Goal: Check status: Check status

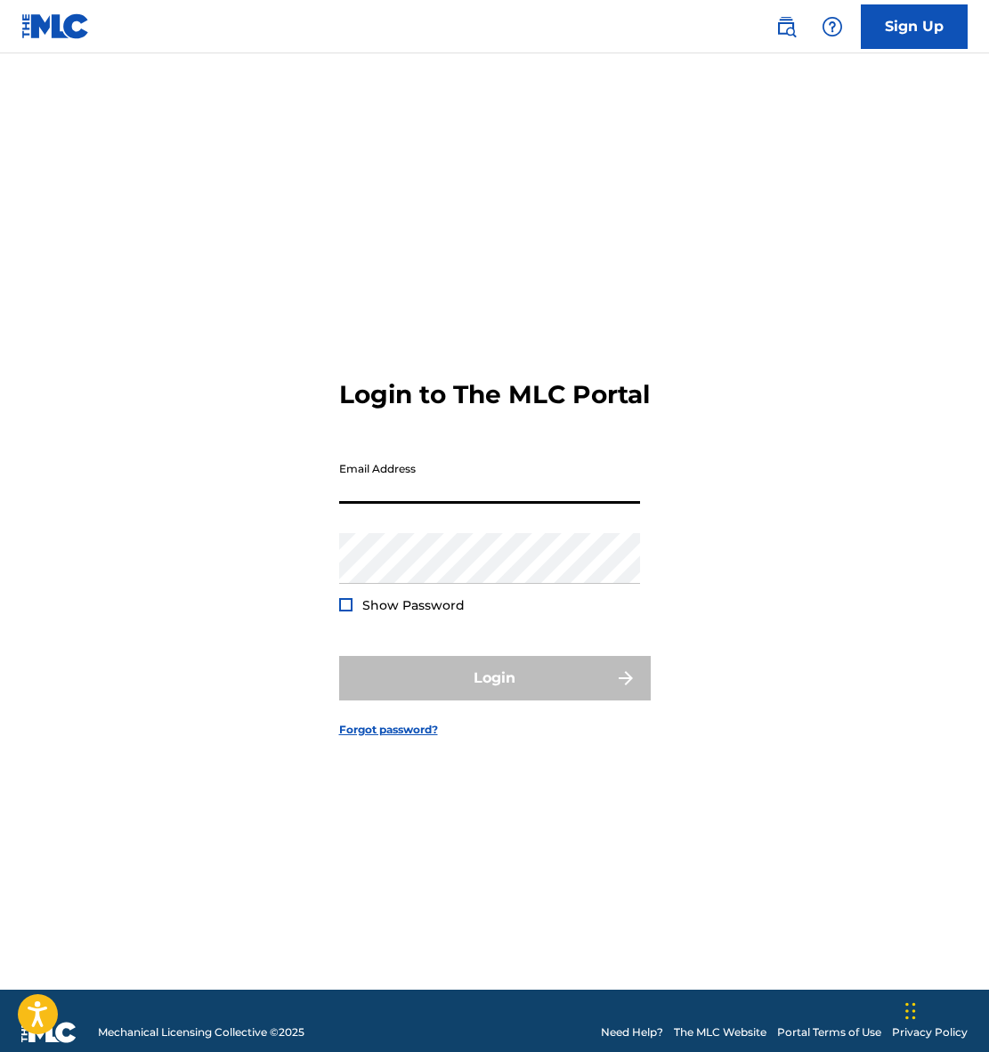
type input "[EMAIL_ADDRESS][DOMAIN_NAME]"
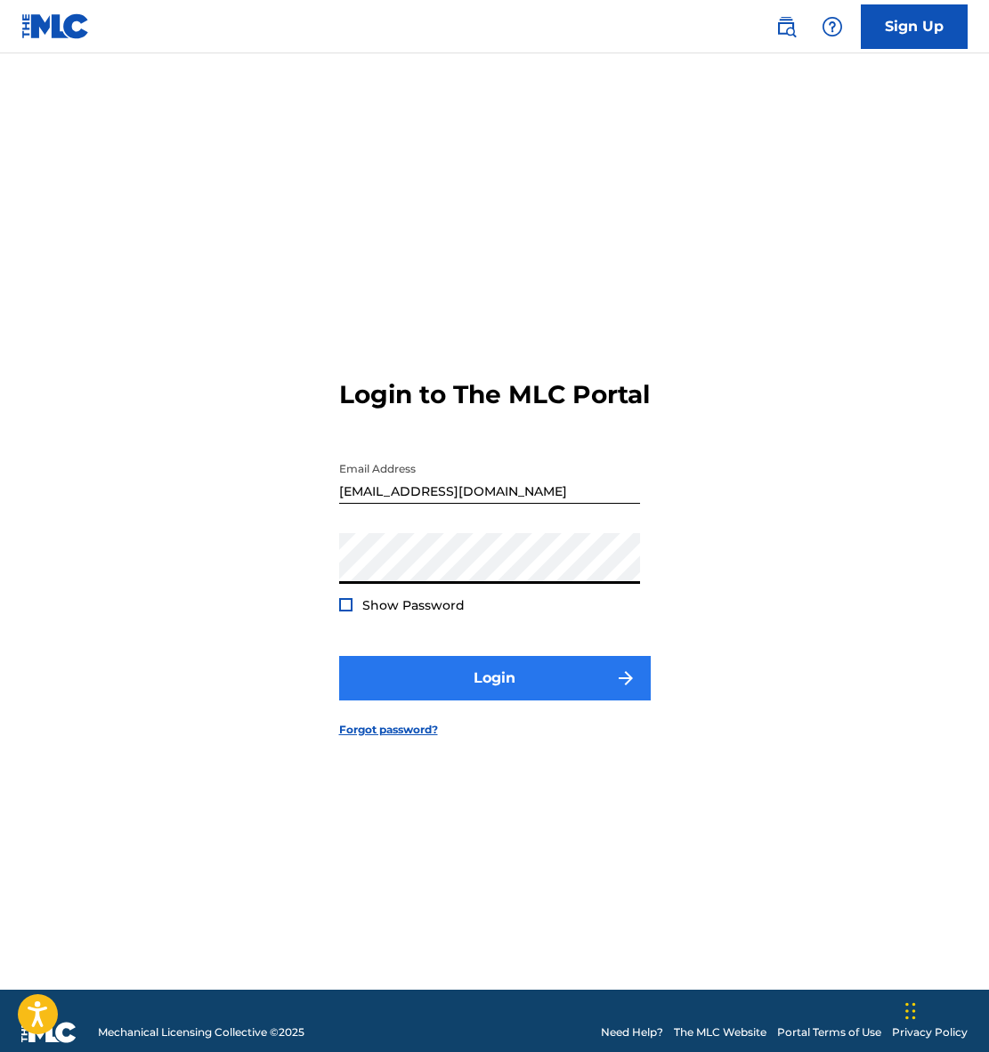
click at [502, 696] on button "Login" at bounding box center [494, 678] width 311 height 44
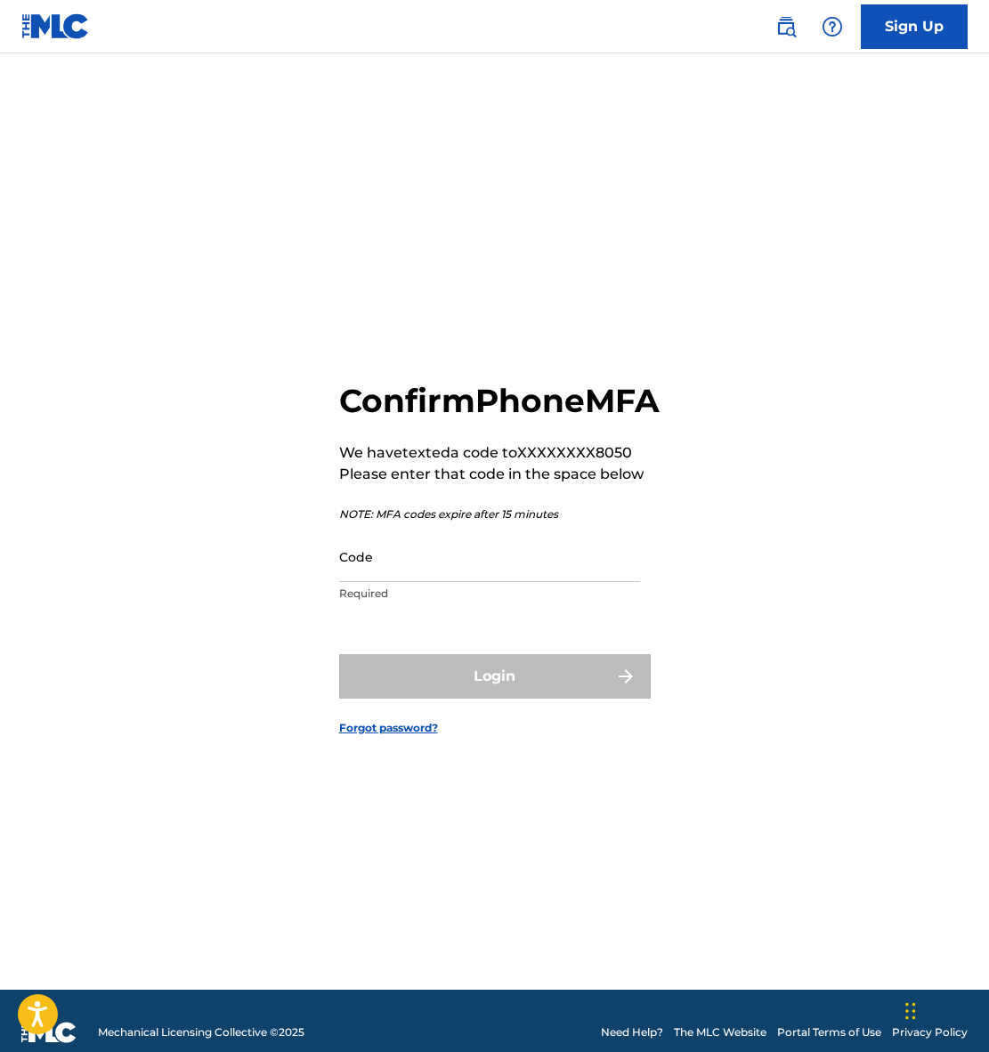
click at [445, 601] on div "Code Required" at bounding box center [489, 571] width 301 height 80
click at [439, 582] on input "Code" at bounding box center [489, 556] width 301 height 51
click at [462, 637] on form "Confirm Phone MFA We have texted a code to XXXXXXXX8050 Please enter that code …" at bounding box center [494, 544] width 311 height 892
click at [364, 601] on p "Required" at bounding box center [489, 593] width 301 height 16
click at [405, 576] on input "Code" at bounding box center [489, 556] width 301 height 51
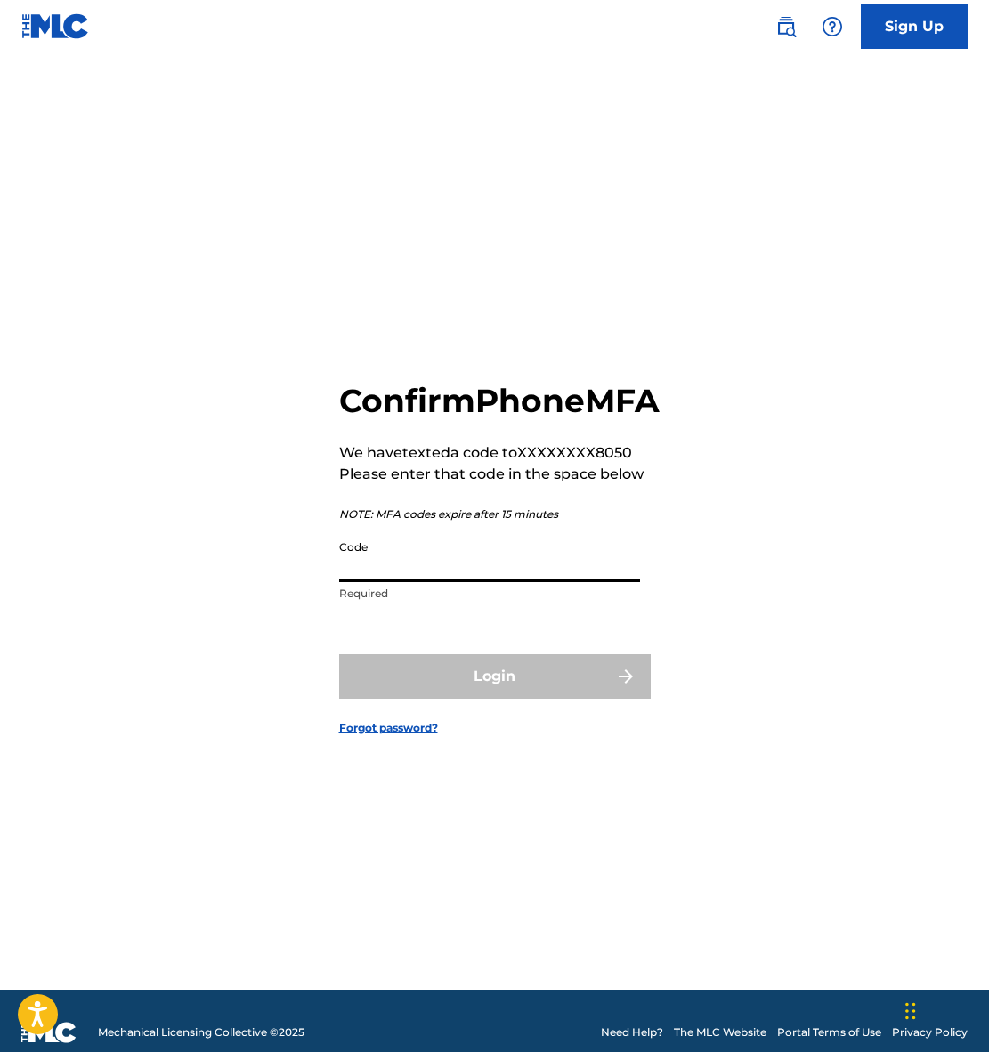
drag, startPoint x: 907, startPoint y: 10, endPoint x: 375, endPoint y: 586, distance: 784.6
click at [375, 582] on input "Code" at bounding box center [489, 556] width 301 height 51
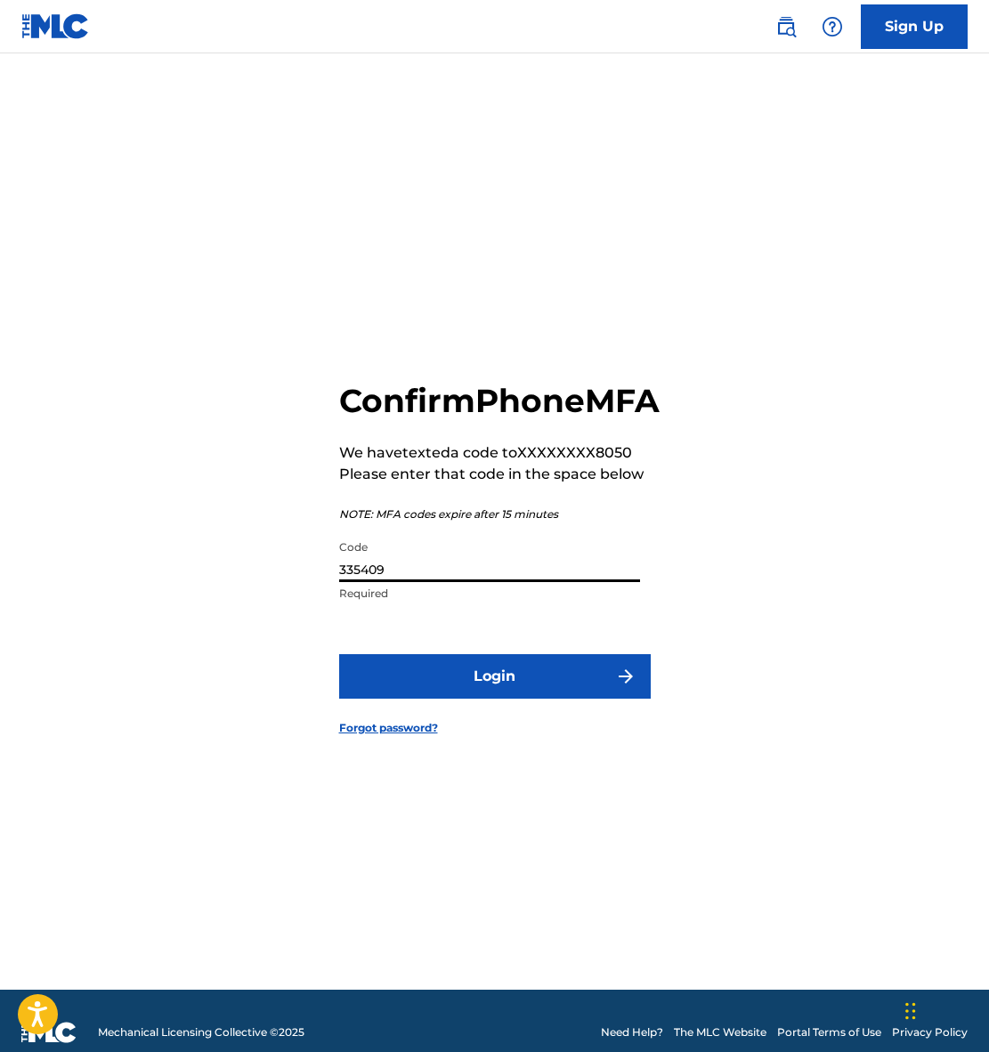
type input "335409"
click at [494, 696] on button "Login" at bounding box center [494, 676] width 311 height 44
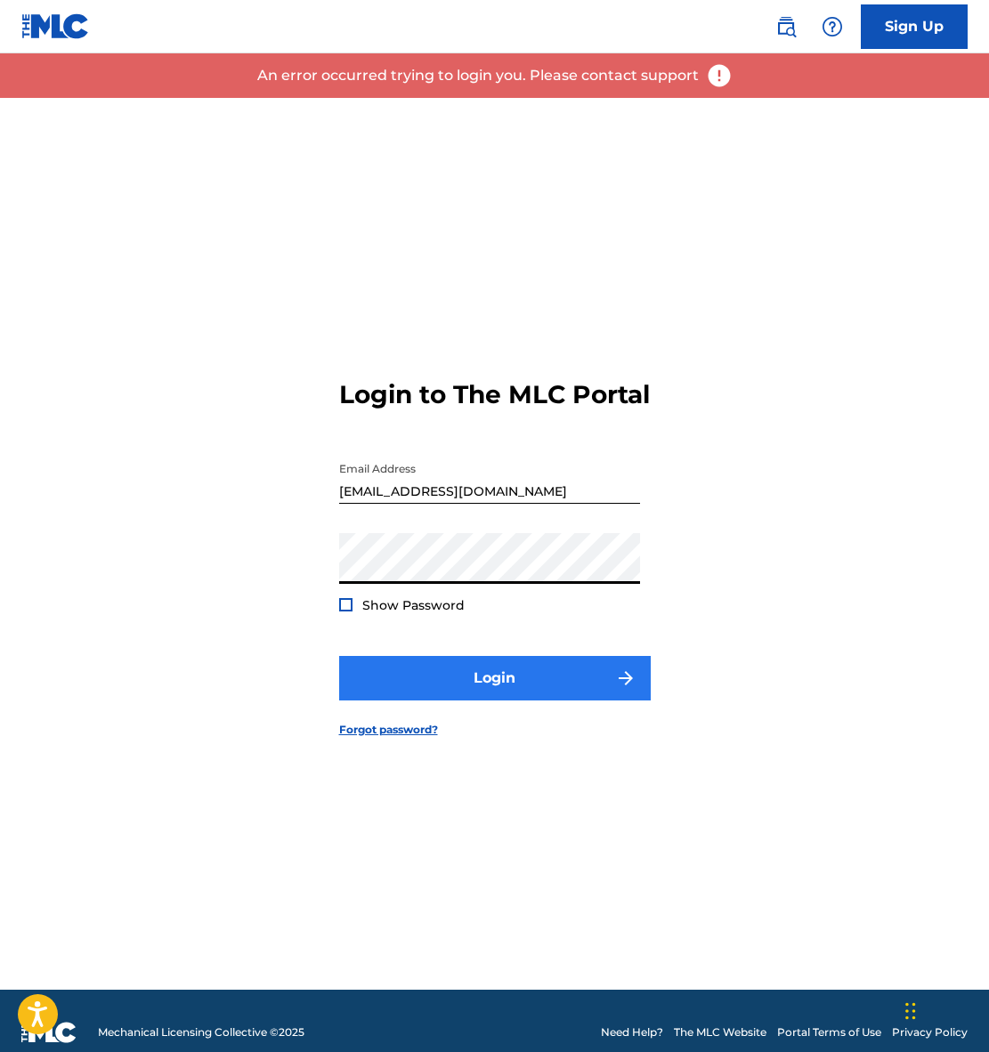
click at [486, 691] on button "Login" at bounding box center [494, 678] width 311 height 44
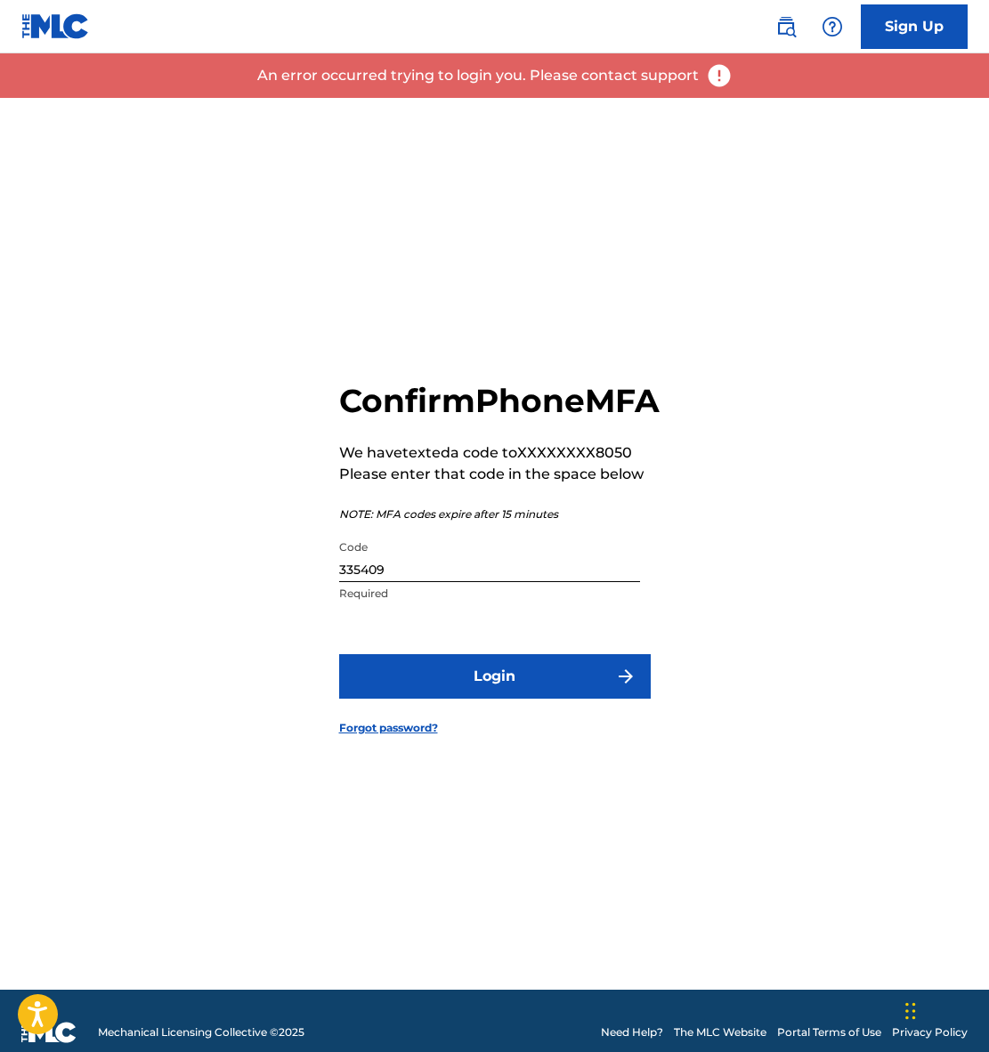
click at [414, 582] on input "335409" at bounding box center [489, 556] width 301 height 51
drag, startPoint x: 412, startPoint y: 589, endPoint x: 286, endPoint y: 584, distance: 126.5
click at [286, 584] on div "Confirm Phone MFA We have texted a code to XXXXXXXX8050 Please enter that code …" at bounding box center [494, 544] width 989 height 892
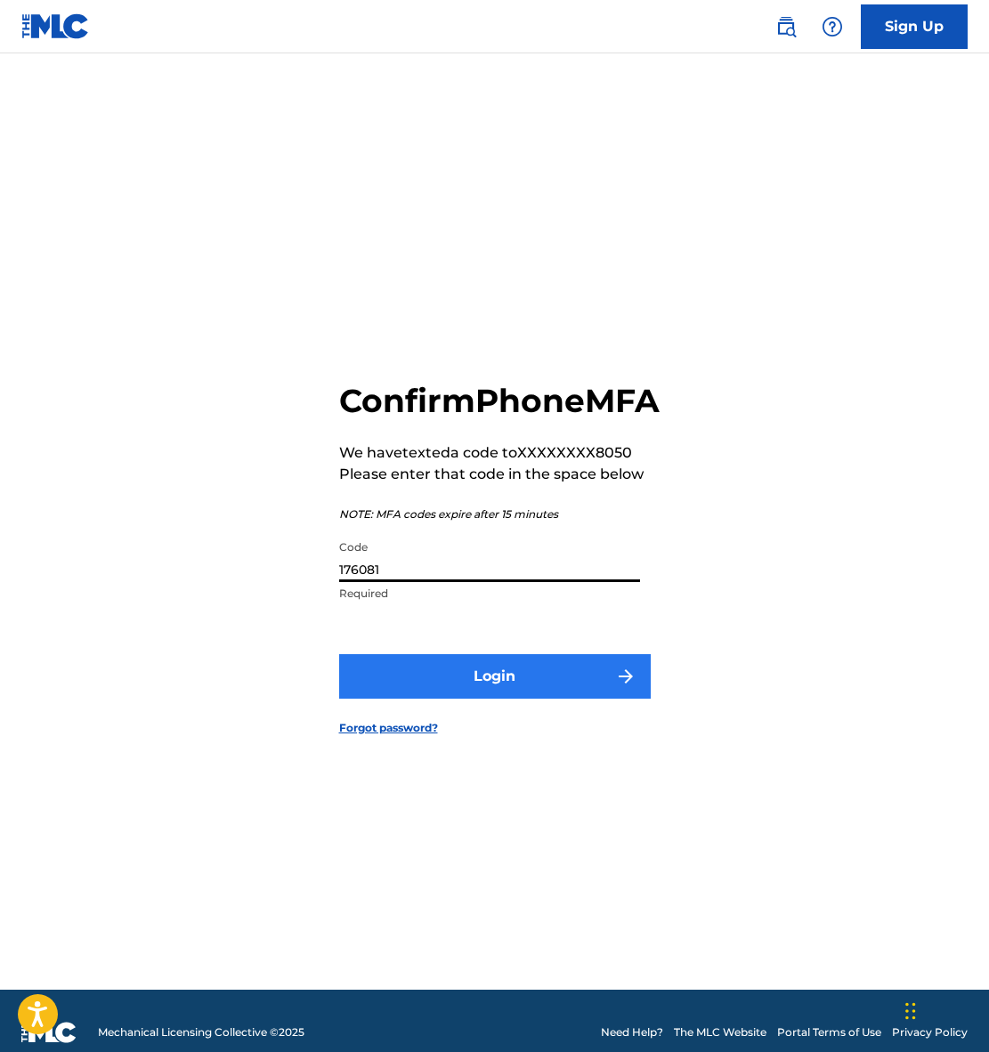
type input "176081"
click at [502, 694] on button "Login" at bounding box center [494, 676] width 311 height 44
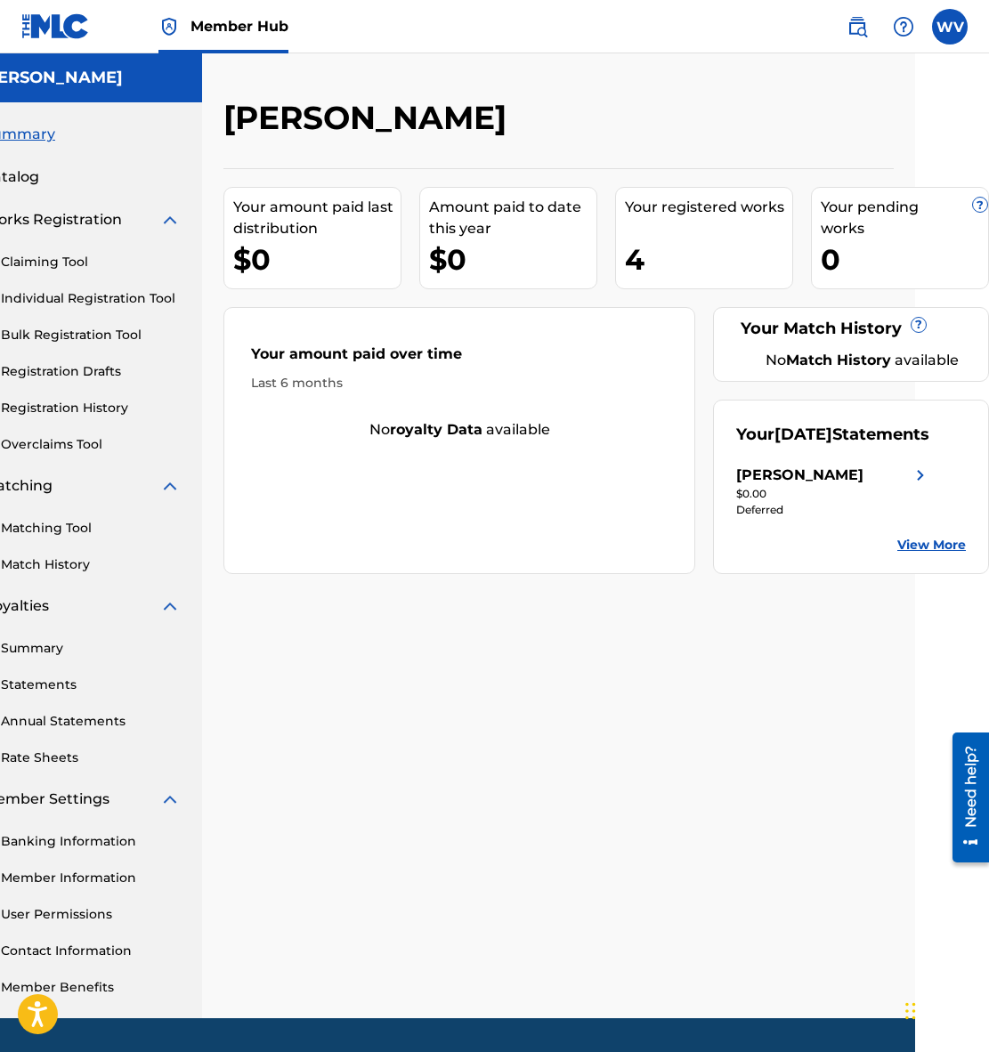
scroll to position [0, 74]
click at [680, 258] on div "4" at bounding box center [708, 259] width 167 height 40
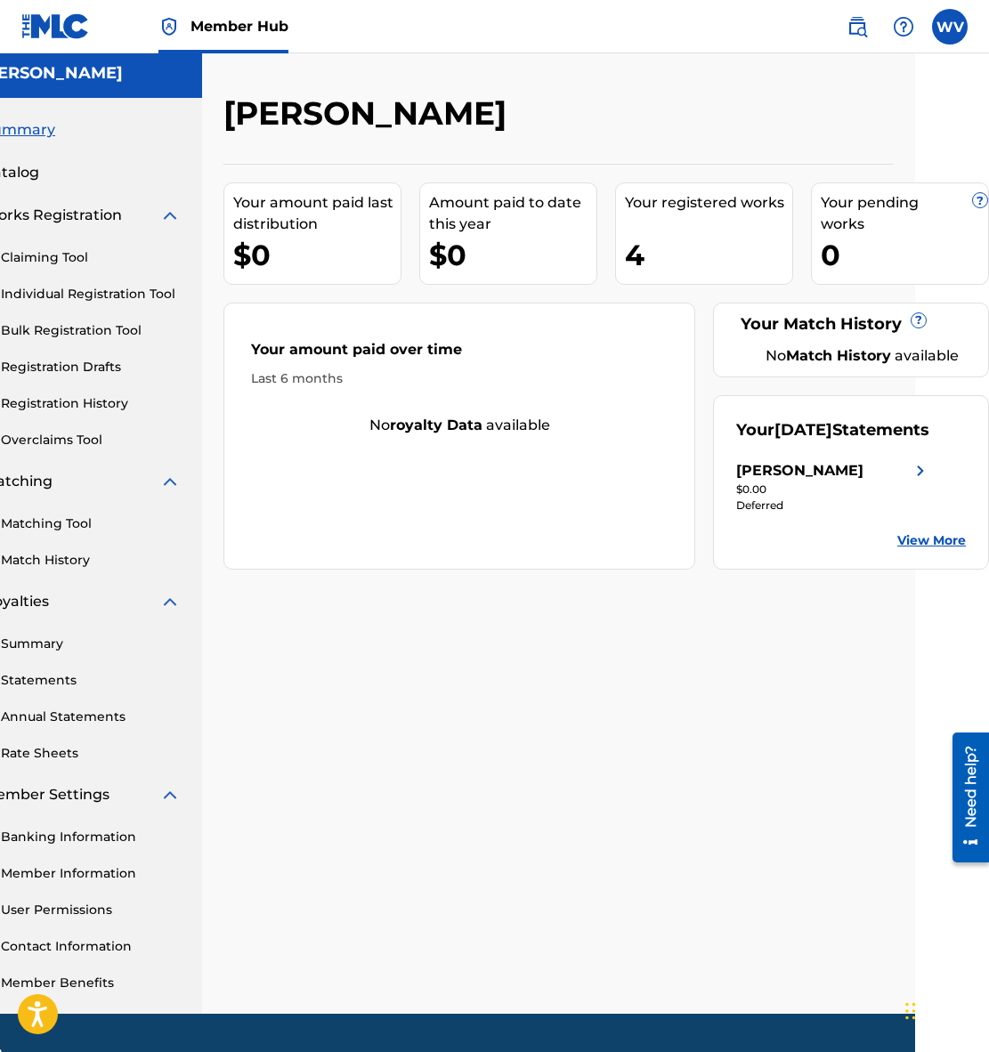
scroll to position [5, 74]
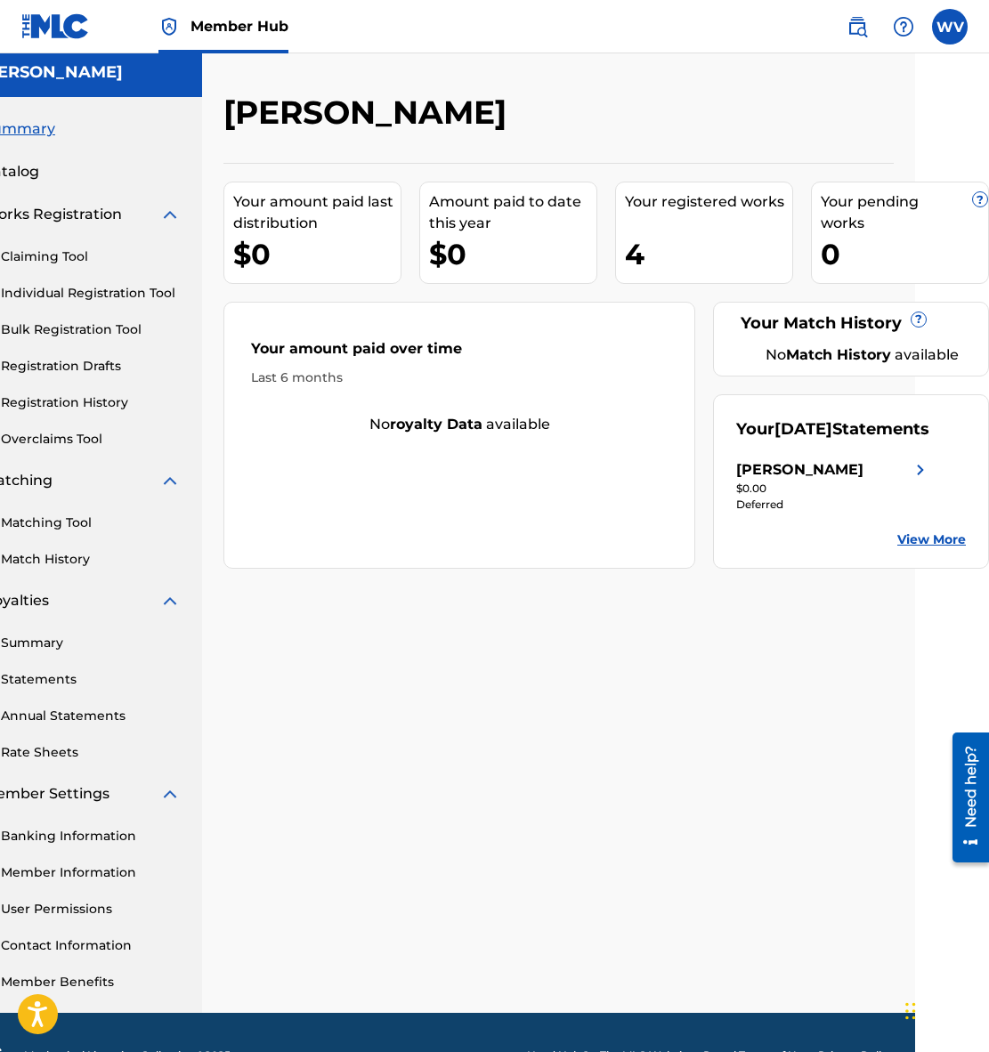
click at [38, 638] on link "Summary" at bounding box center [91, 643] width 180 height 19
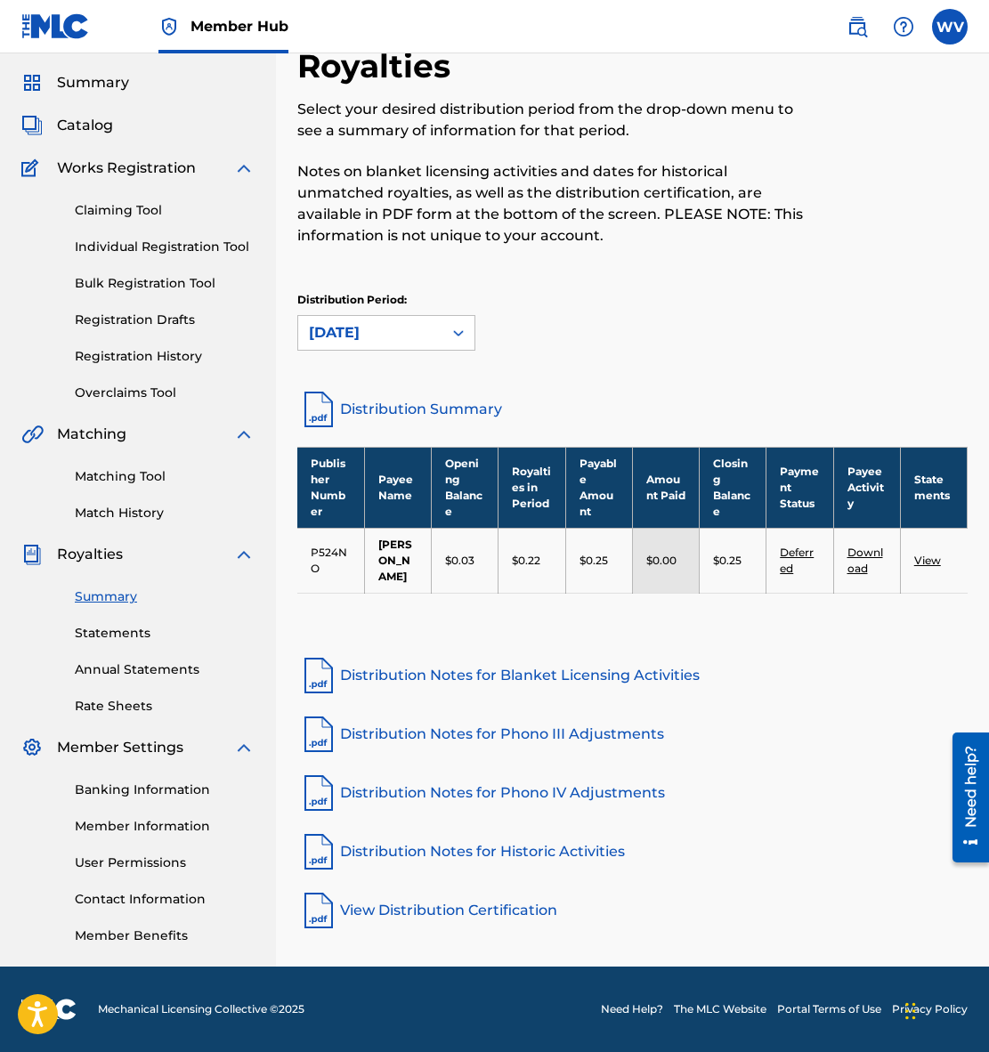
scroll to position [52, 0]
click at [133, 634] on link "Statements" at bounding box center [165, 633] width 180 height 19
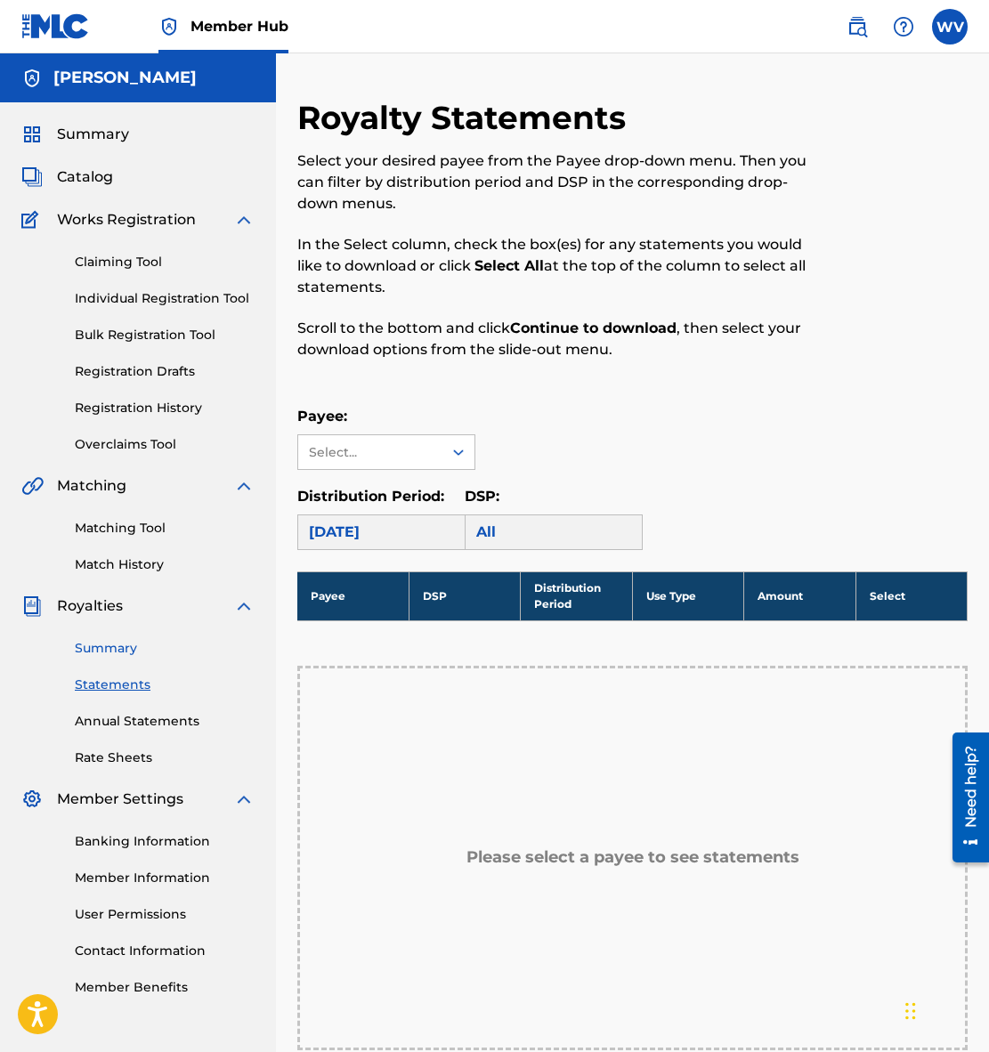
click at [121, 642] on link "Summary" at bounding box center [165, 648] width 180 height 19
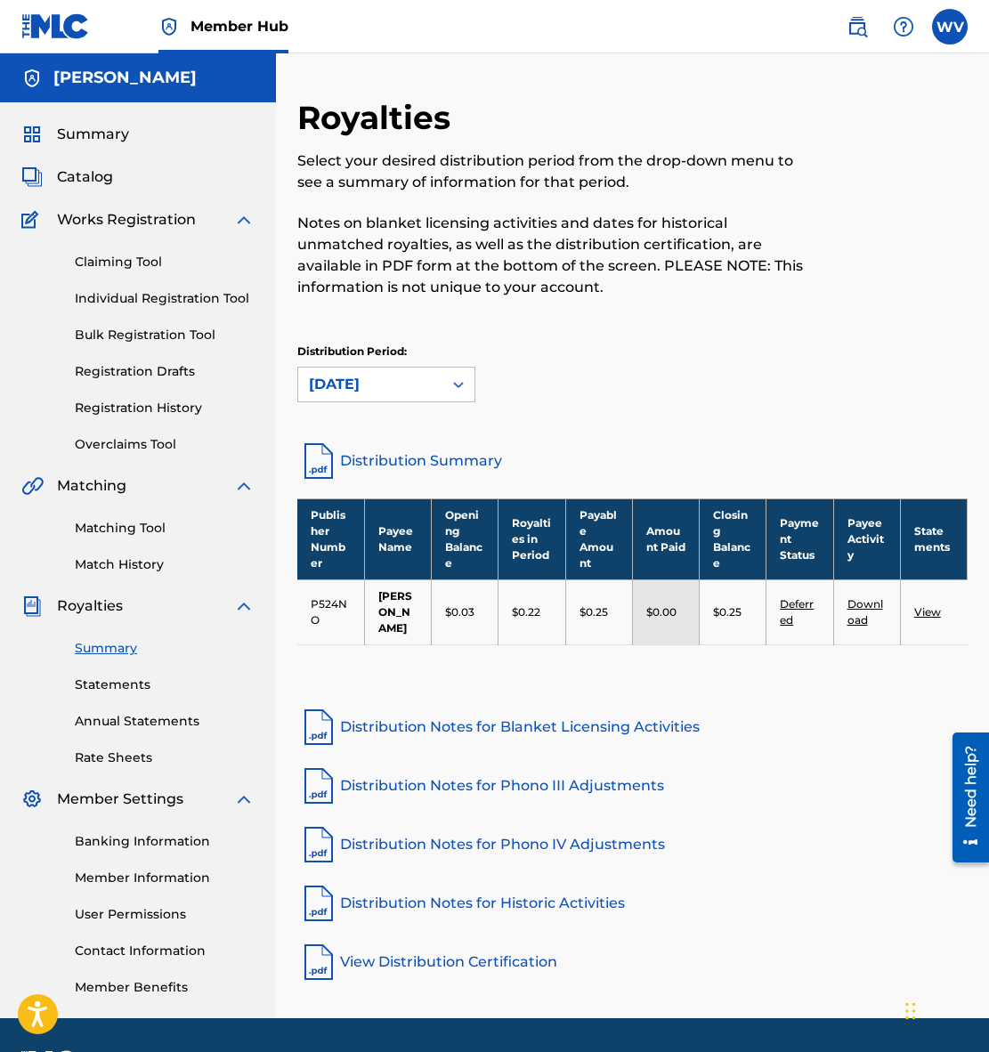
click at [382, 455] on link "Distribution Summary" at bounding box center [632, 461] width 670 height 43
